Goal: Obtain resource: Download file/media

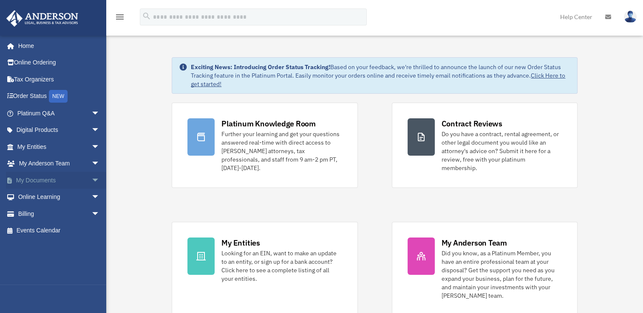
click at [93, 178] on span "arrow_drop_down" at bounding box center [99, 180] width 17 height 17
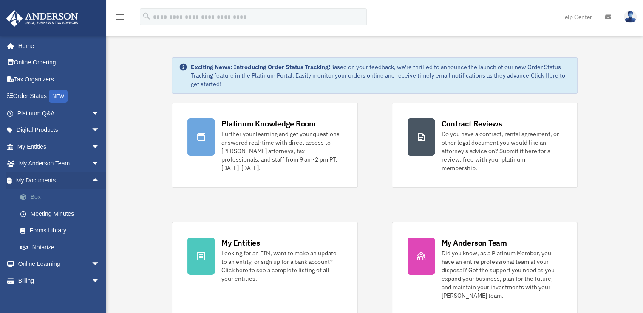
click at [38, 196] on link "Box" at bounding box center [62, 197] width 101 height 17
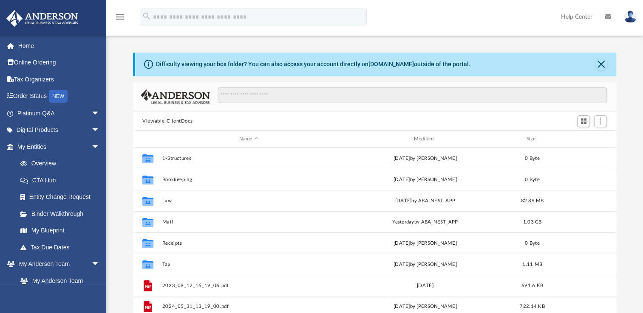
scroll to position [186, 476]
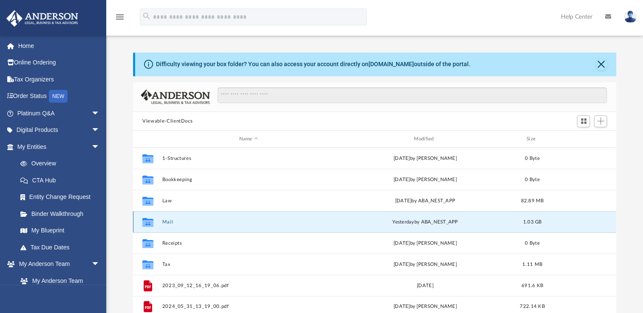
click at [170, 223] on button "Mail" at bounding box center [248, 223] width 173 height 6
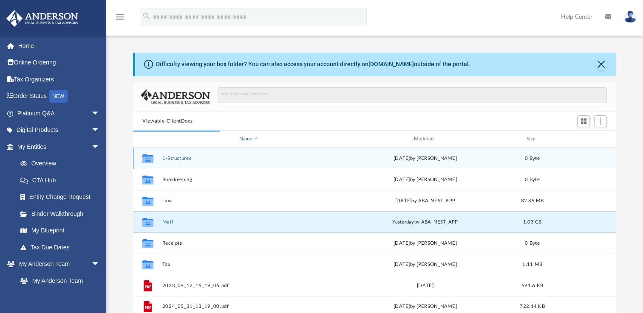
scroll to position [161, 476]
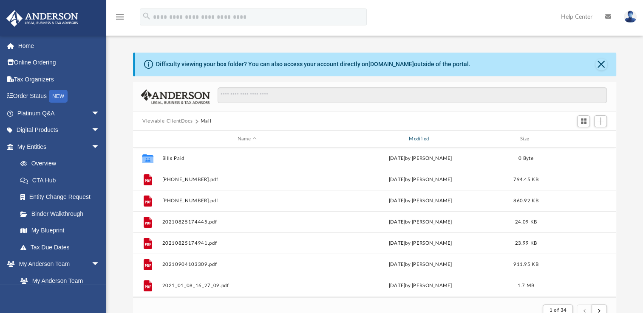
click at [413, 141] on div "Modified" at bounding box center [420, 139] width 170 height 8
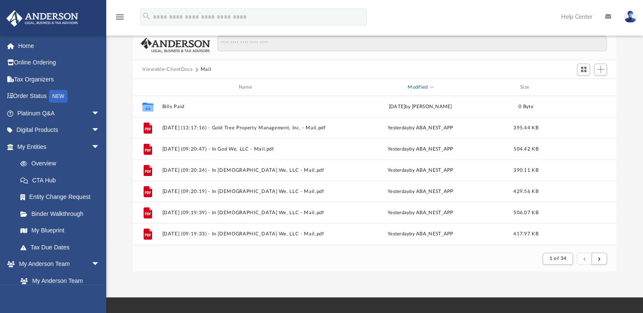
scroll to position [56, 0]
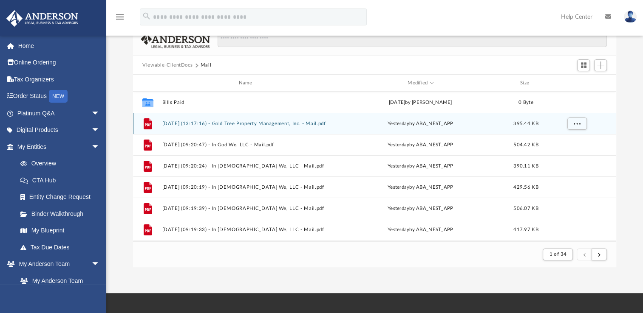
click at [267, 122] on button "[DATE] (13:17:16) - Gold Tree Property Management, Inc. - Mail.pdf" at bounding box center [246, 124] width 169 height 6
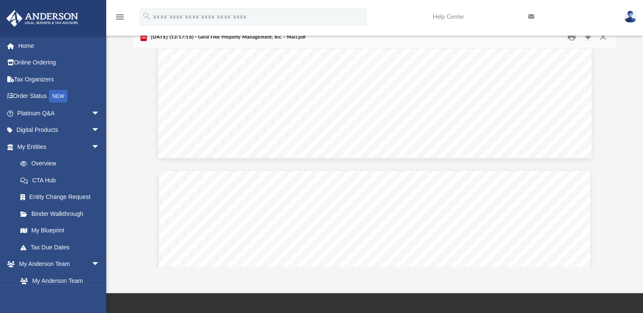
scroll to position [454, 0]
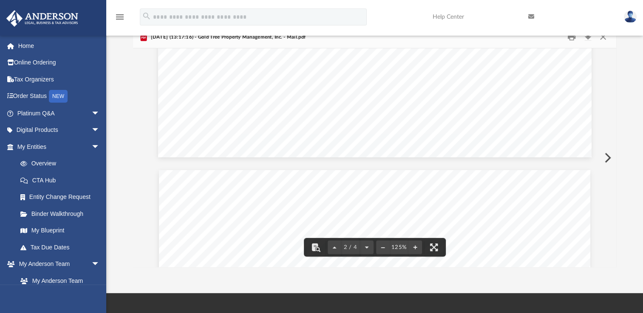
drag, startPoint x: 611, startPoint y: 155, endPoint x: 611, endPoint y: 142, distance: 12.7
click at [611, 142] on div "2 / 4 125%" at bounding box center [374, 157] width 483 height 219
click at [603, 165] on button "Preview" at bounding box center [606, 158] width 19 height 24
click at [149, 155] on button "Preview" at bounding box center [142, 158] width 19 height 24
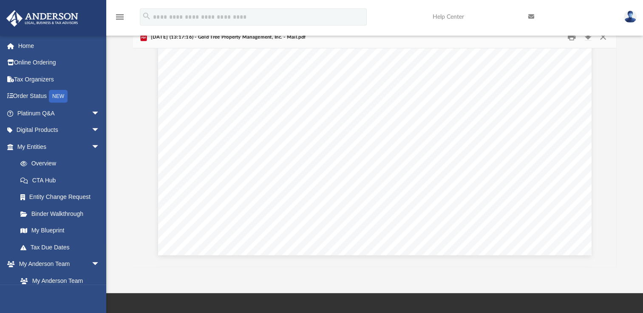
scroll to position [366, 0]
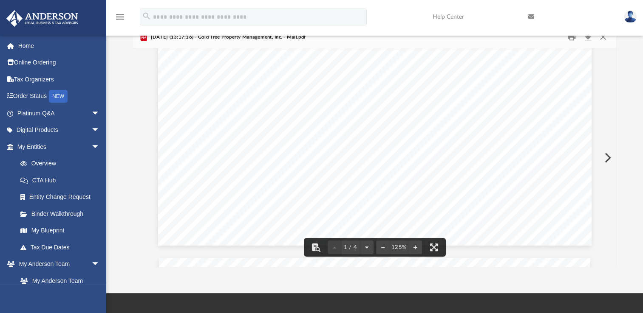
click at [606, 156] on button "Preview" at bounding box center [606, 158] width 19 height 24
click at [606, 153] on button "Preview" at bounding box center [606, 158] width 19 height 24
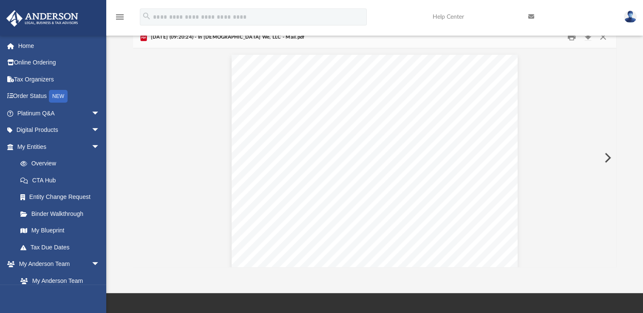
click at [606, 153] on button "Preview" at bounding box center [606, 158] width 19 height 24
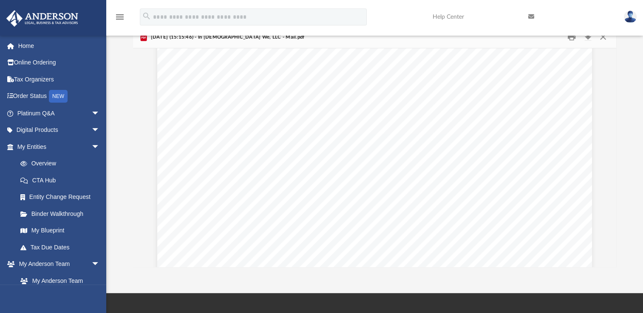
scroll to position [155, 0]
click at [606, 154] on button "Preview" at bounding box center [606, 158] width 19 height 24
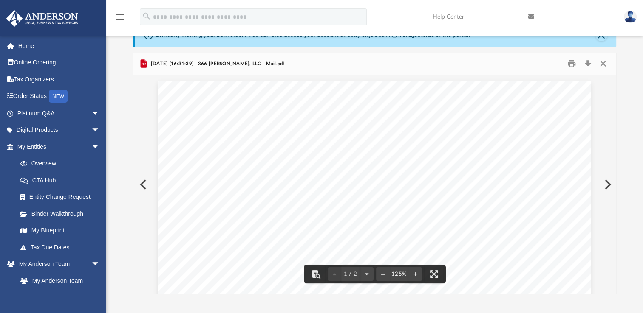
scroll to position [29, 0]
click at [456, 70] on div "2025.08.28 (16:31:39) - 366 Adrian, LLC - Mail.pdf" at bounding box center [374, 65] width 483 height 23
